Goal: Task Accomplishment & Management: Use online tool/utility

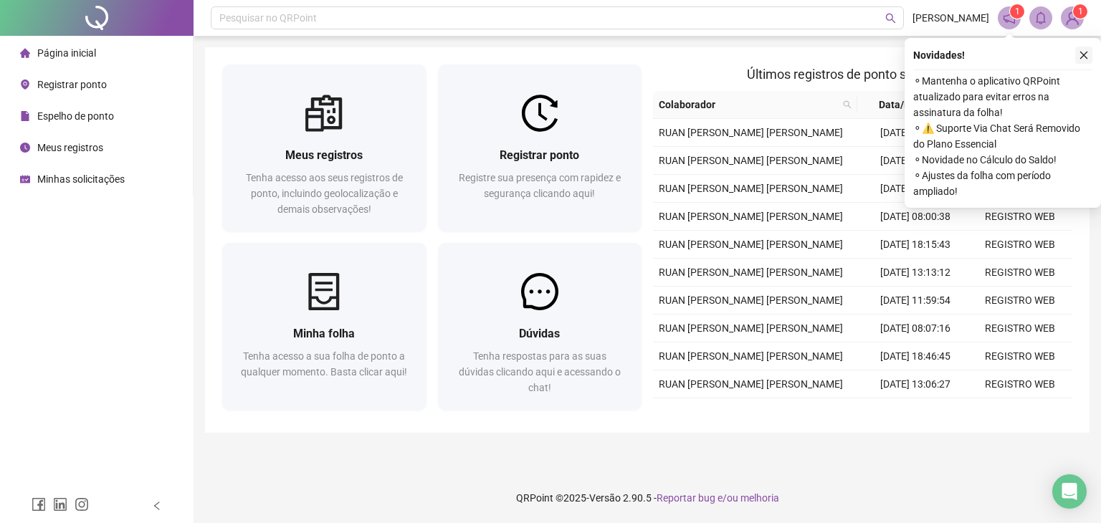
click at [1087, 58] on icon "close" at bounding box center [1084, 56] width 8 height 8
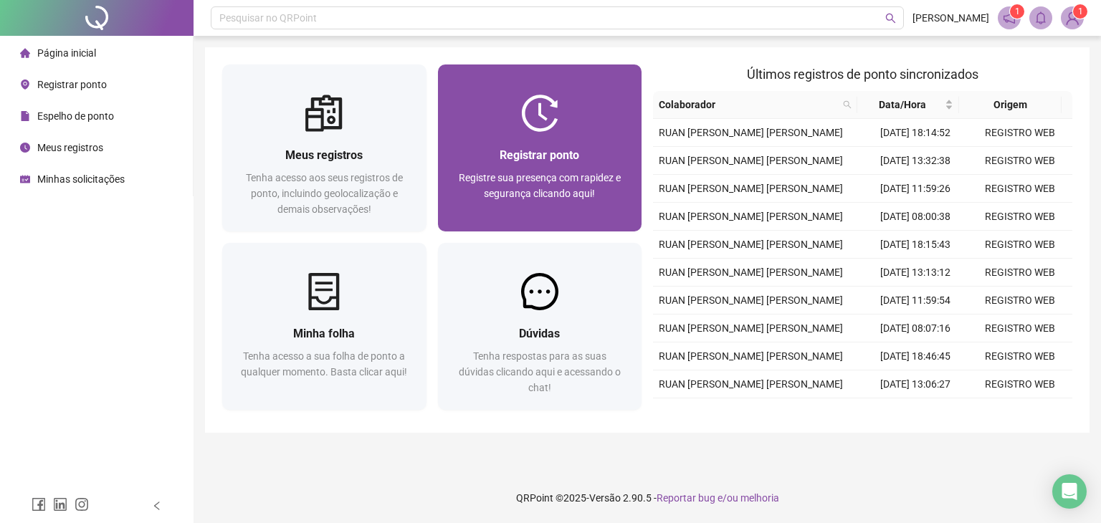
click at [596, 141] on div "Registrar ponto Registre sua presença com rapidez e segurança clicando aqui!" at bounding box center [540, 182] width 204 height 100
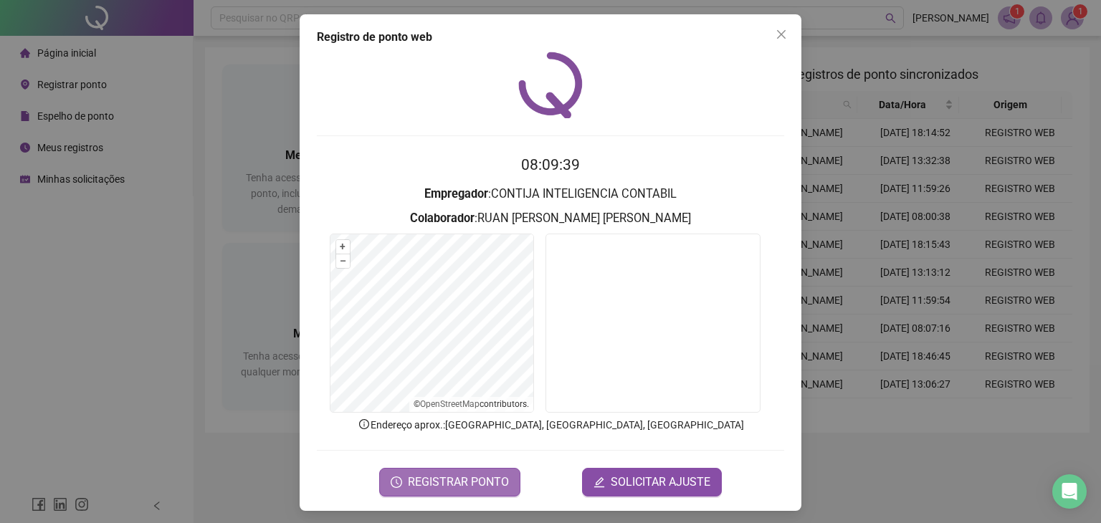
click at [427, 481] on span "REGISTRAR PONTO" at bounding box center [458, 482] width 101 height 17
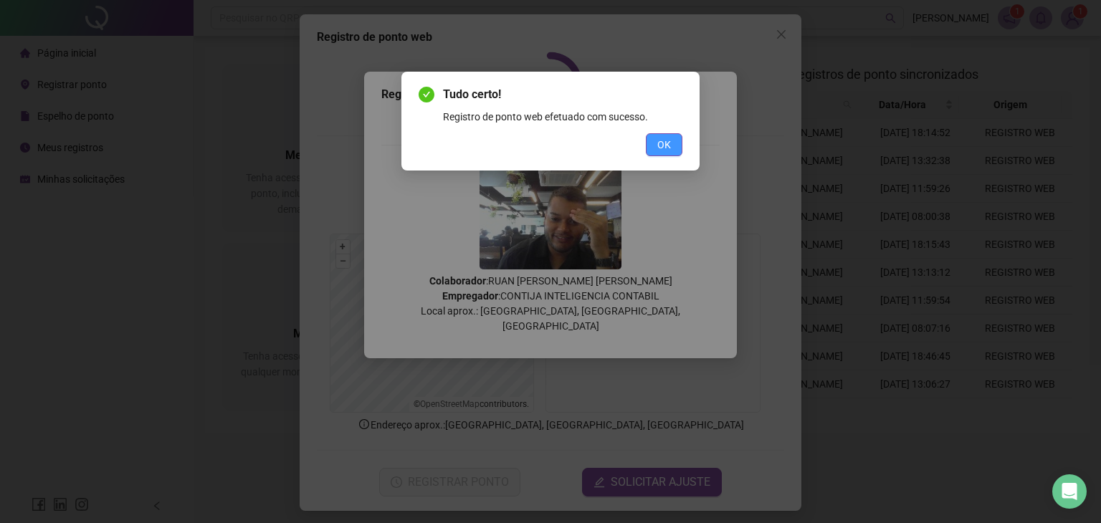
click at [650, 138] on button "OK" at bounding box center [664, 144] width 37 height 23
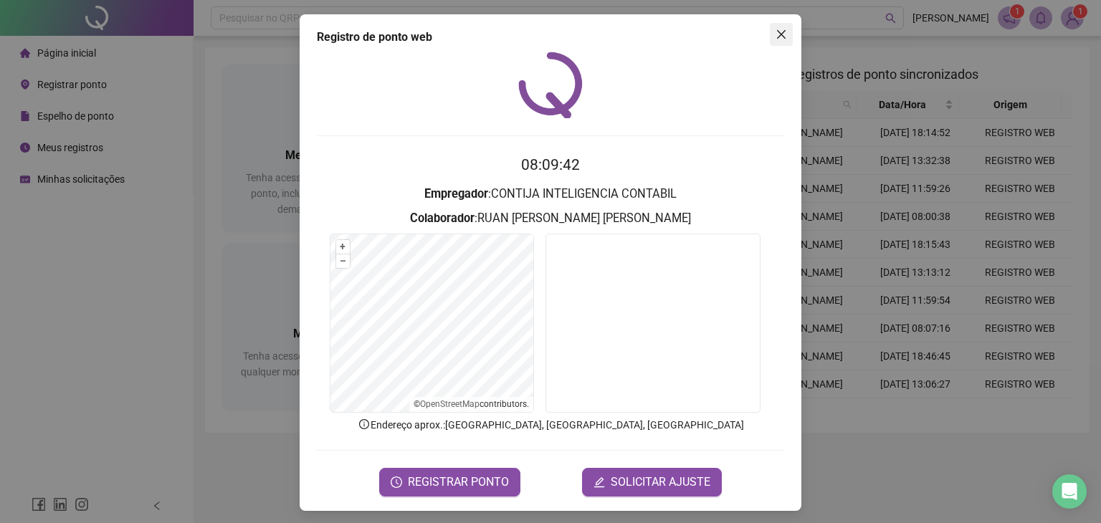
click at [776, 34] on icon "close" at bounding box center [781, 34] width 11 height 11
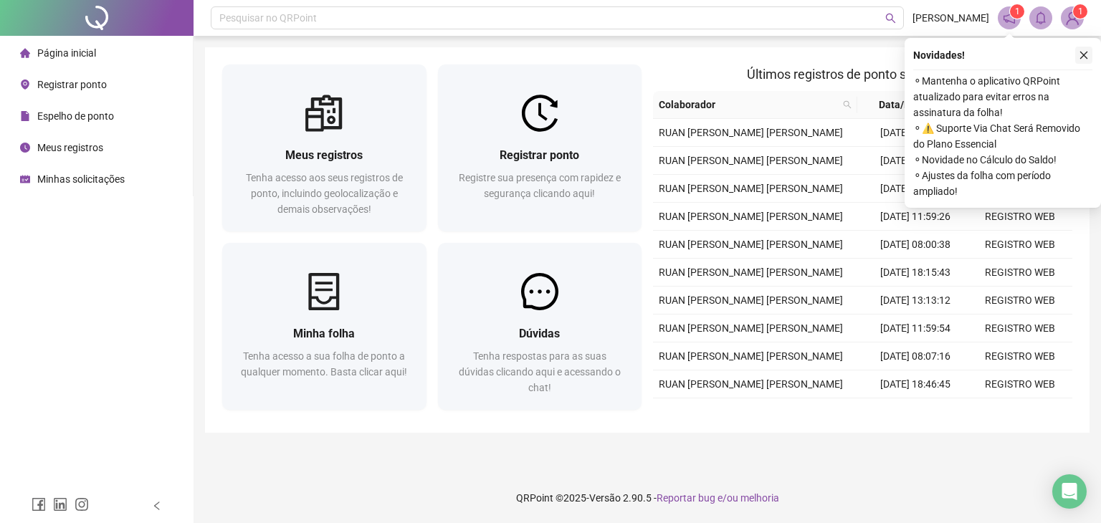
click at [1085, 52] on icon "close" at bounding box center [1084, 55] width 10 height 10
